Goal: Information Seeking & Learning: Learn about a topic

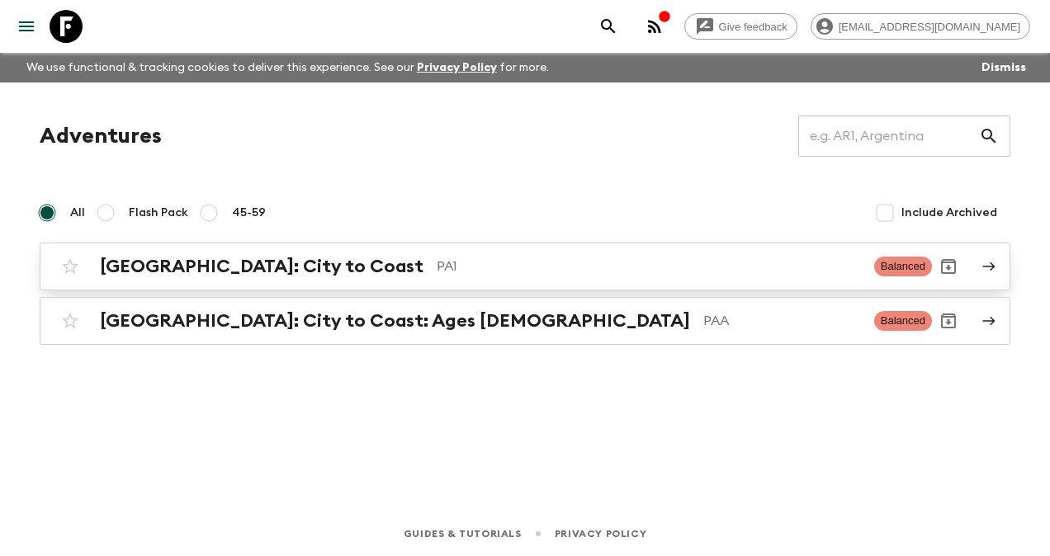
click at [162, 269] on h2 "[GEOGRAPHIC_DATA]: City to Coast" at bounding box center [262, 266] width 324 height 21
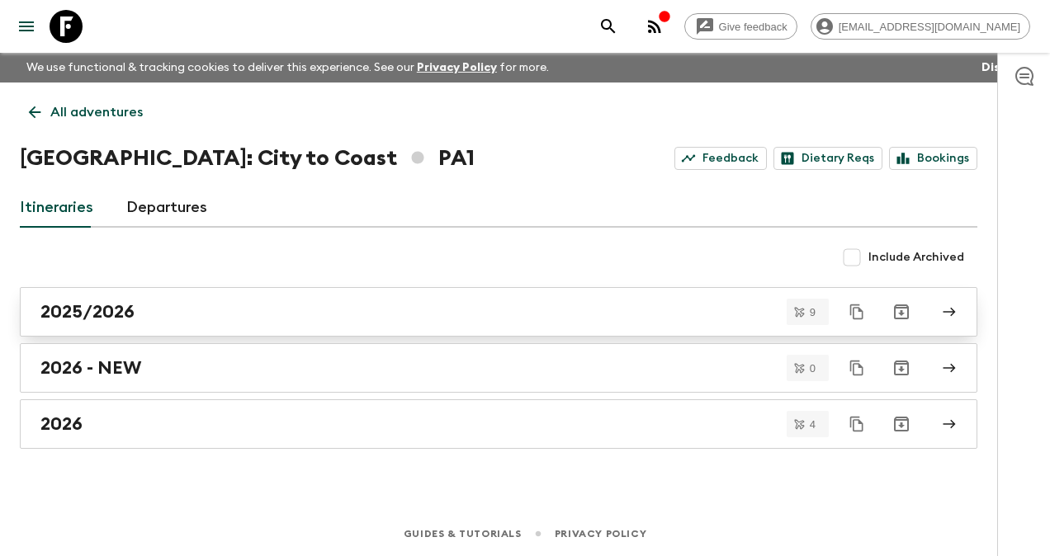
click at [124, 310] on h2 "2025/2026" at bounding box center [87, 311] width 94 height 21
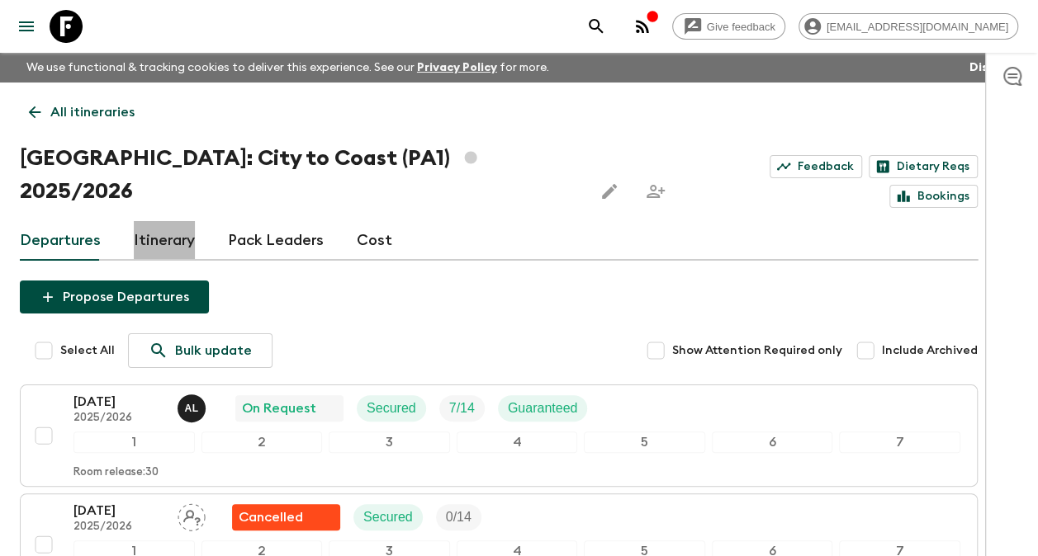
click at [157, 221] on link "Itinerary" at bounding box center [164, 241] width 61 height 40
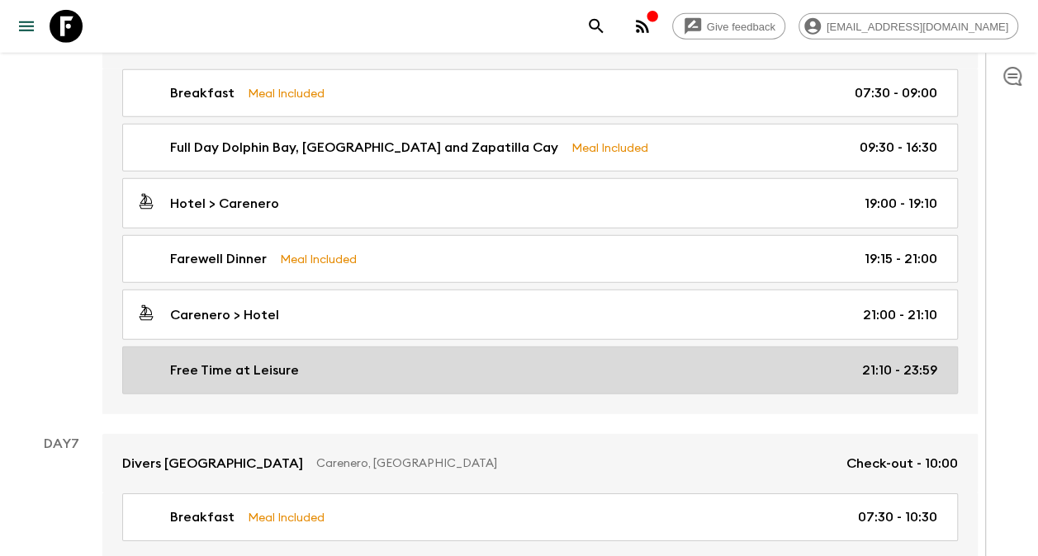
scroll to position [2216, 0]
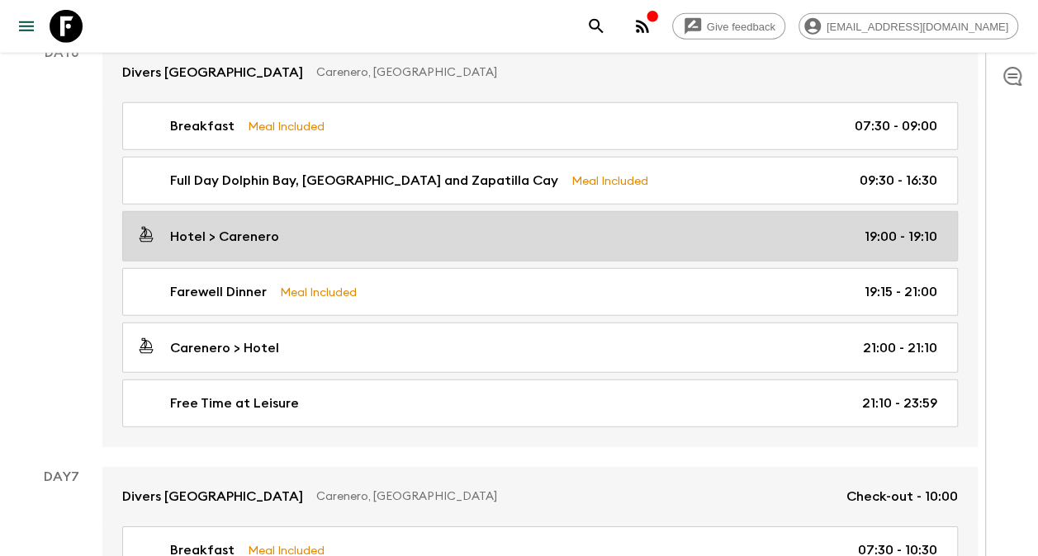
click at [264, 227] on p "Hotel > Carenero" at bounding box center [224, 237] width 109 height 20
